Goal: Task Accomplishment & Management: Use online tool/utility

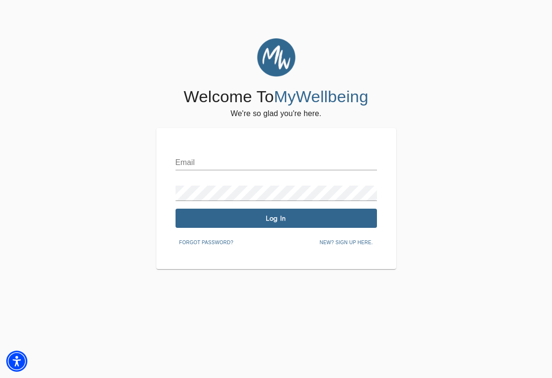
click at [285, 166] on input "text" at bounding box center [276, 162] width 201 height 15
type input "[PERSON_NAME][EMAIL_ADDRESS][DOMAIN_NAME]"
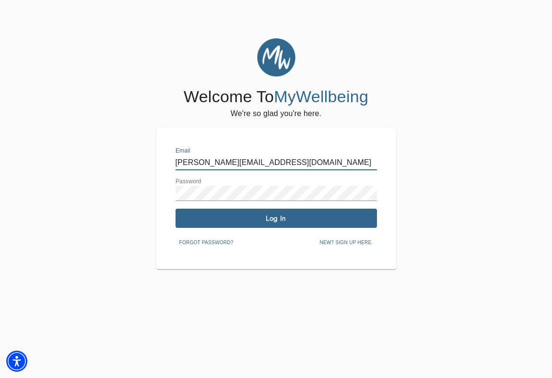
click at [287, 221] on span "Log In" at bounding box center [276, 218] width 194 height 9
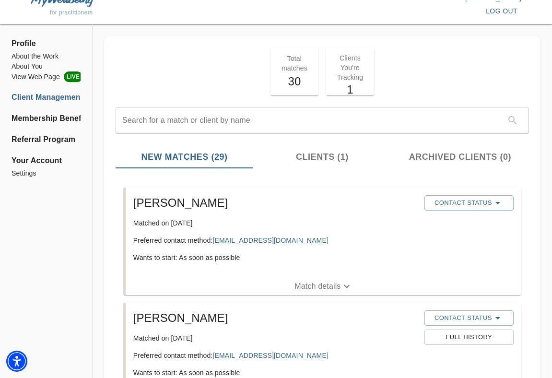
scroll to position [15, 0]
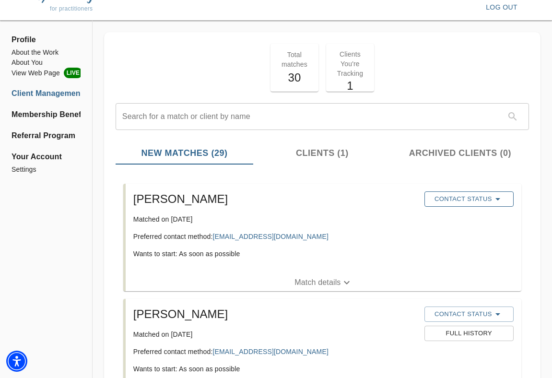
click at [498, 195] on icon "button" at bounding box center [498, 199] width 12 height 12
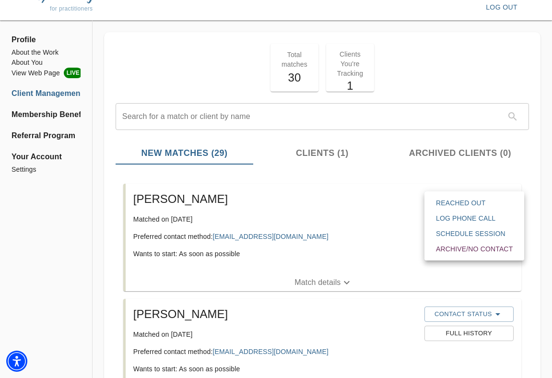
click at [483, 205] on span "Reached Out" at bounding box center [474, 203] width 77 height 10
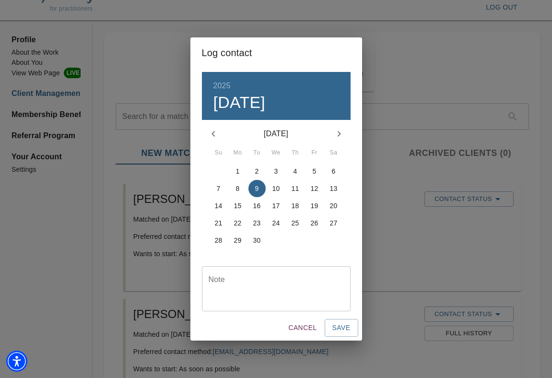
click at [249, 271] on div "Note" at bounding box center [276, 288] width 149 height 45
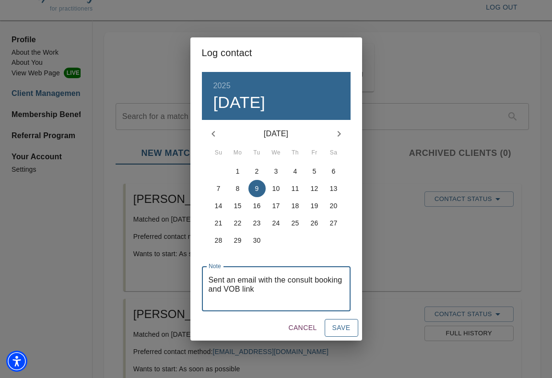
type textarea "Sent an email with the consult booking and VOB link"
click at [334, 326] on span "Save" at bounding box center [341, 328] width 18 height 12
